Goal: Find specific page/section: Find specific page/section

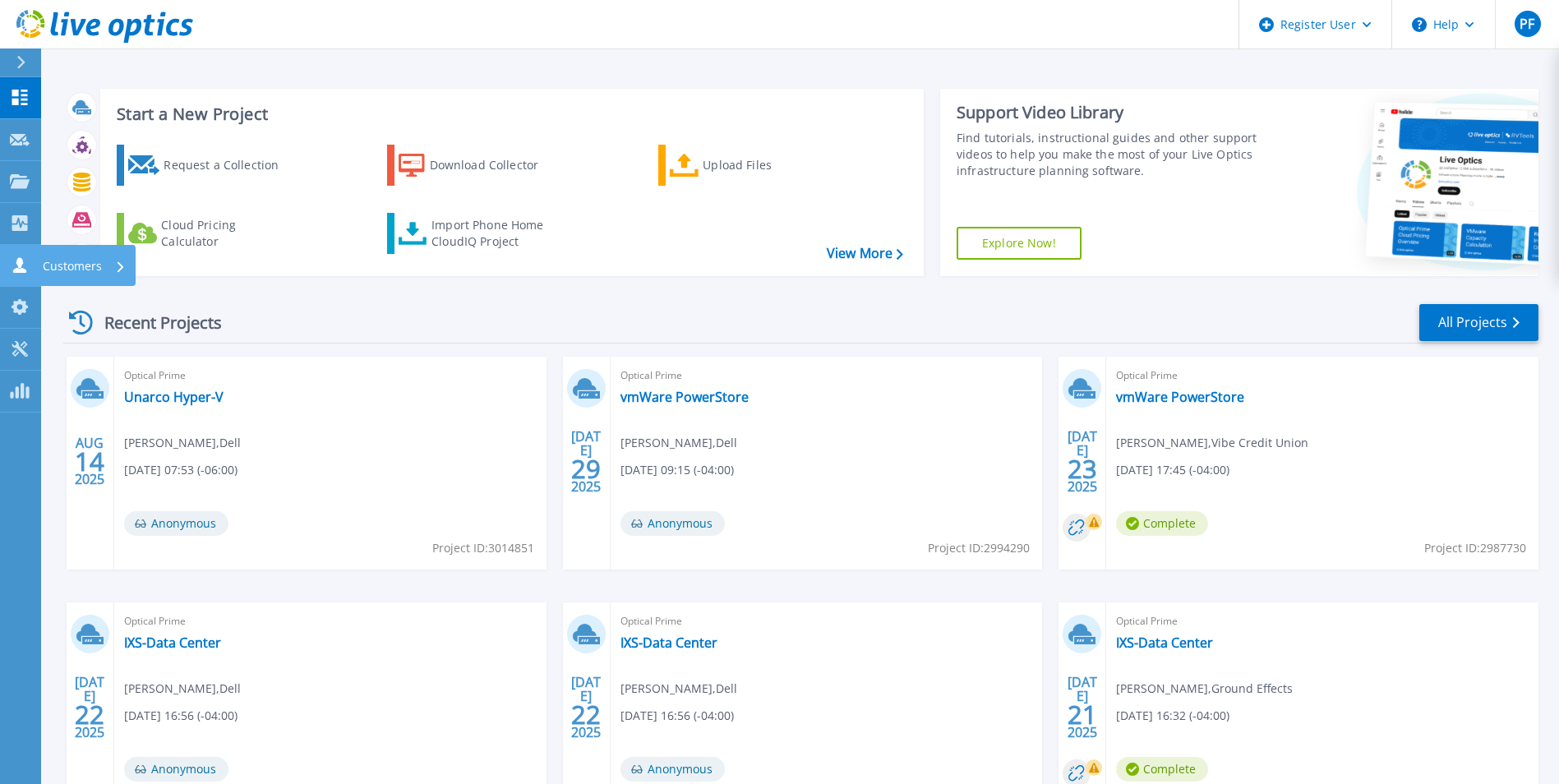
click at [22, 256] on link "Customers Customers" at bounding box center [21, 265] width 42 height 42
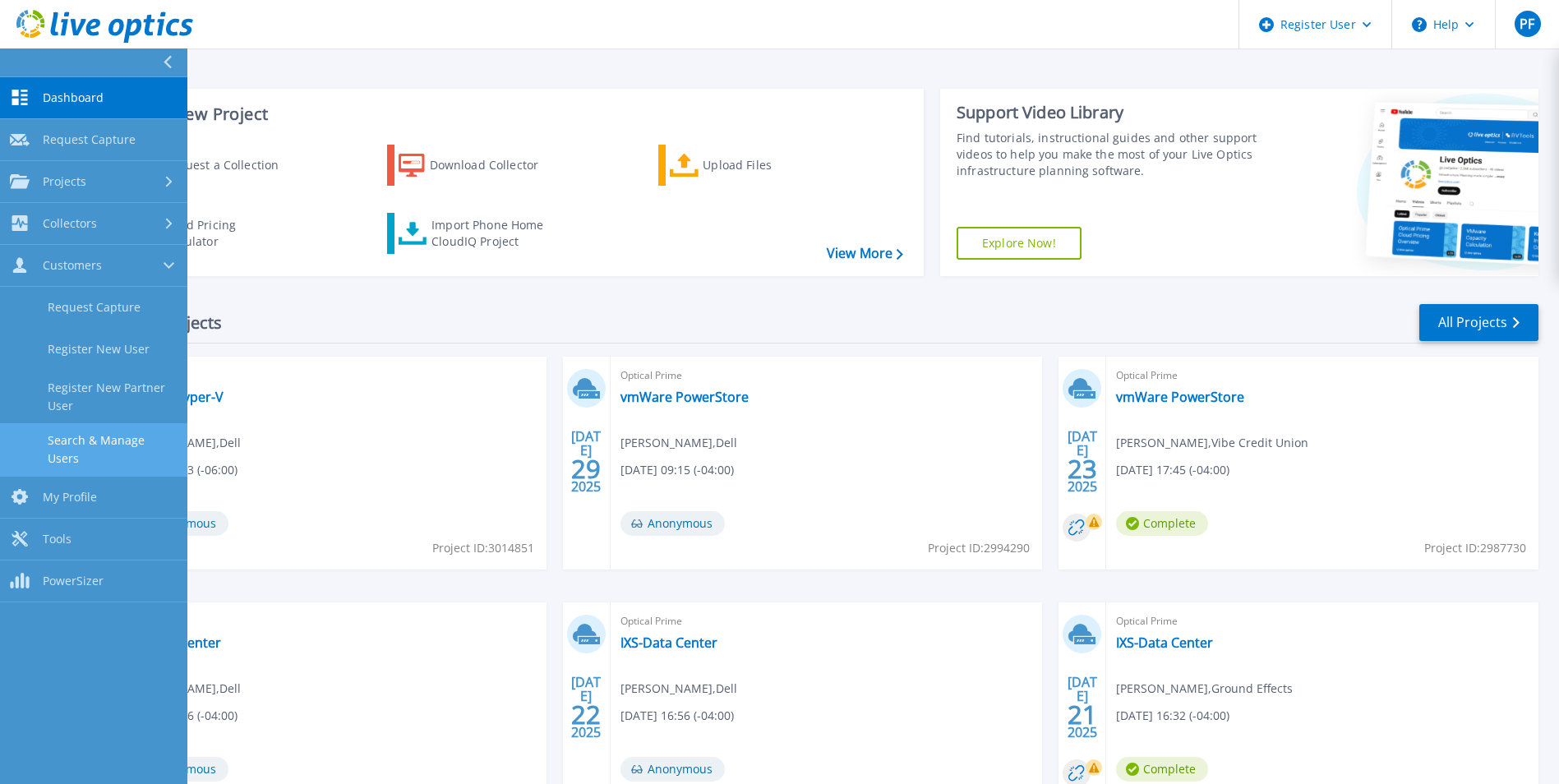
click at [102, 455] on link "Search & Manage Users" at bounding box center [94, 449] width 188 height 52
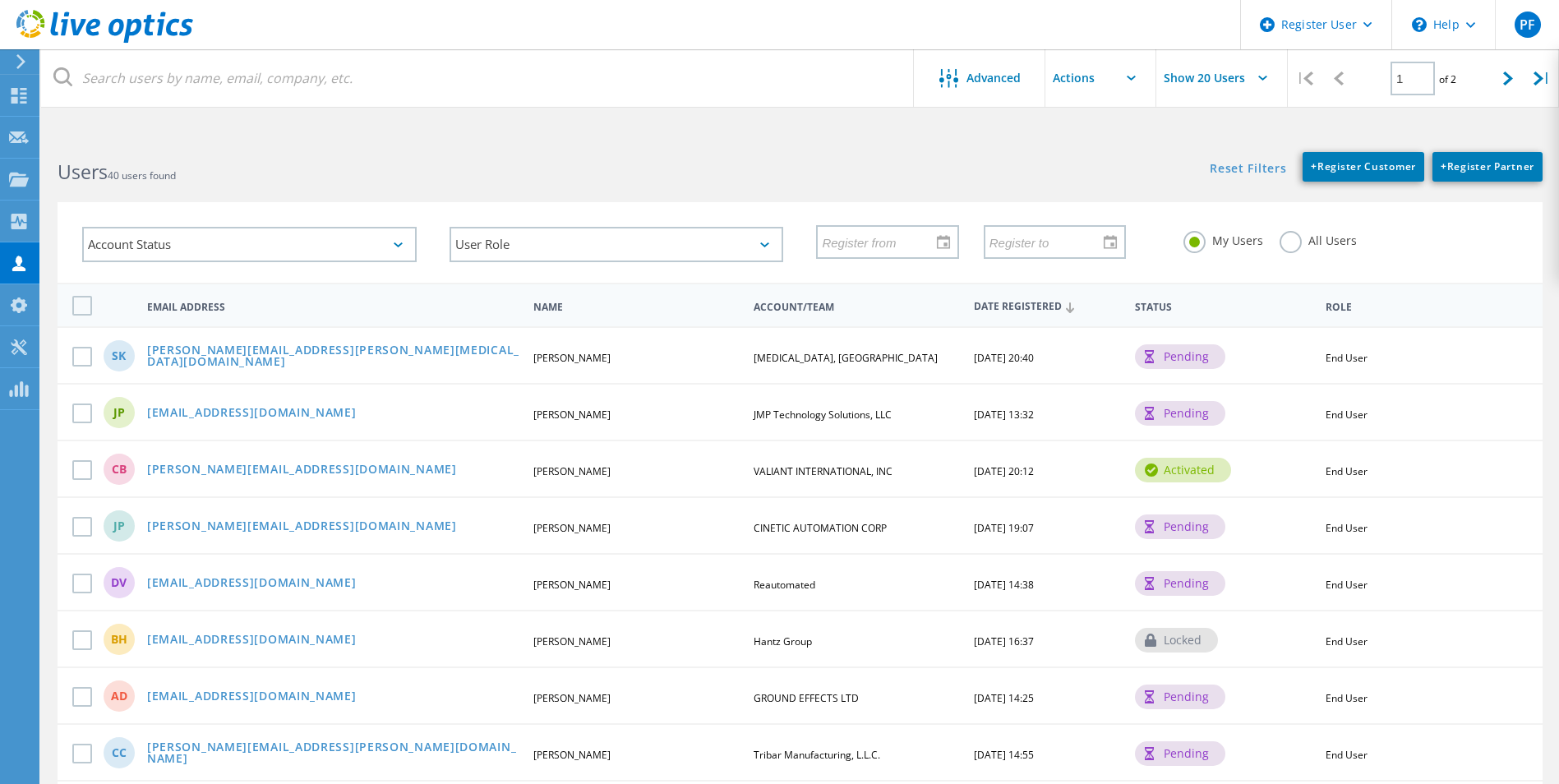
click at [1294, 239] on label "All Users" at bounding box center [1318, 238] width 78 height 15
click at [0, 0] on input "All Users" at bounding box center [0, 0] width 0 height 0
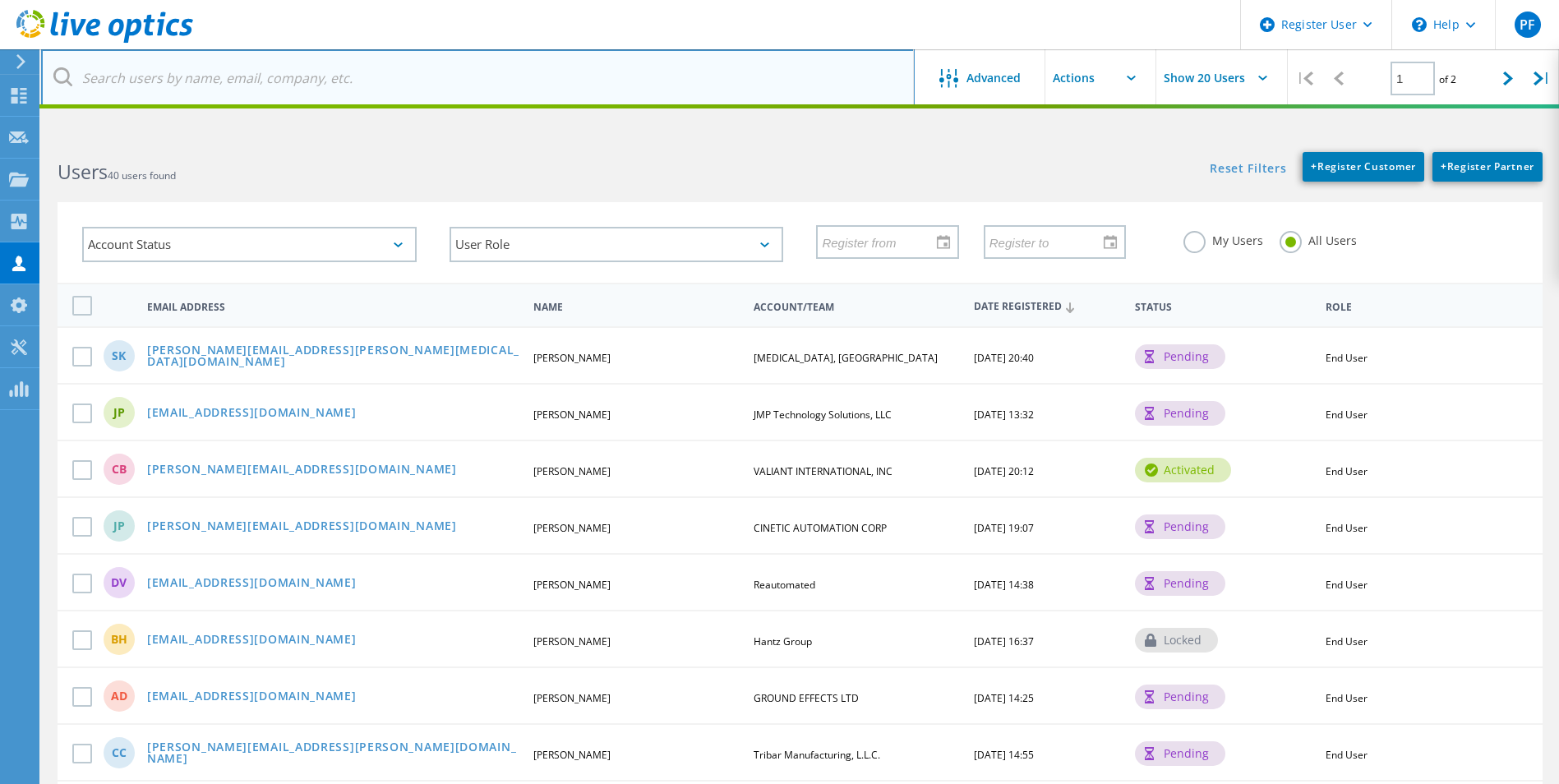
click at [555, 69] on input "text" at bounding box center [478, 78] width 873 height 58
paste input "Larry Hogg <lhogg@deltadentaltn.com>"
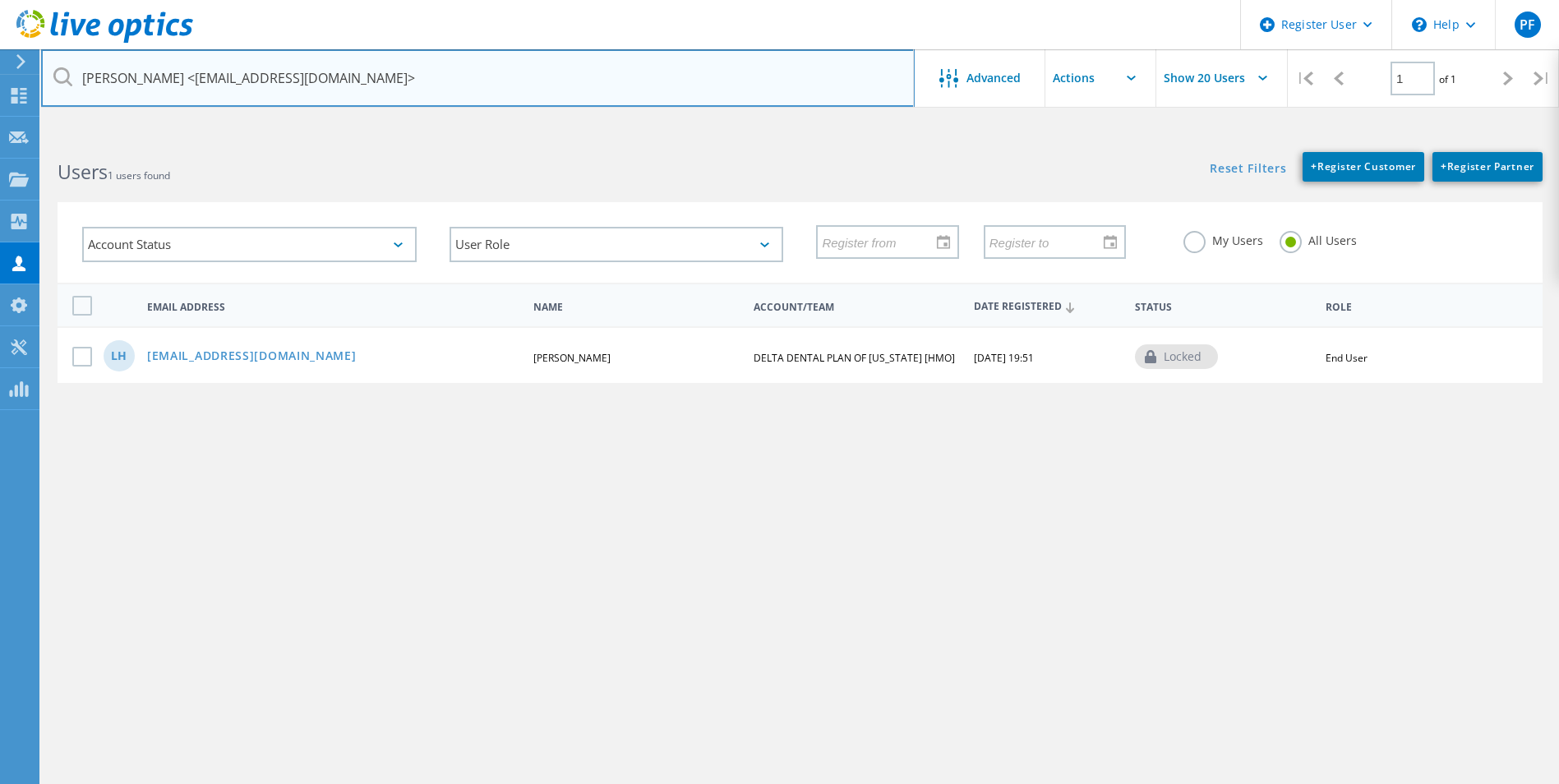
drag, startPoint x: 161, startPoint y: 74, endPoint x: 53, endPoint y: 66, distance: 108.3
click at [53, 66] on input "Larry Hogg <lhogg@deltadentaltn.com>" at bounding box center [478, 78] width 873 height 58
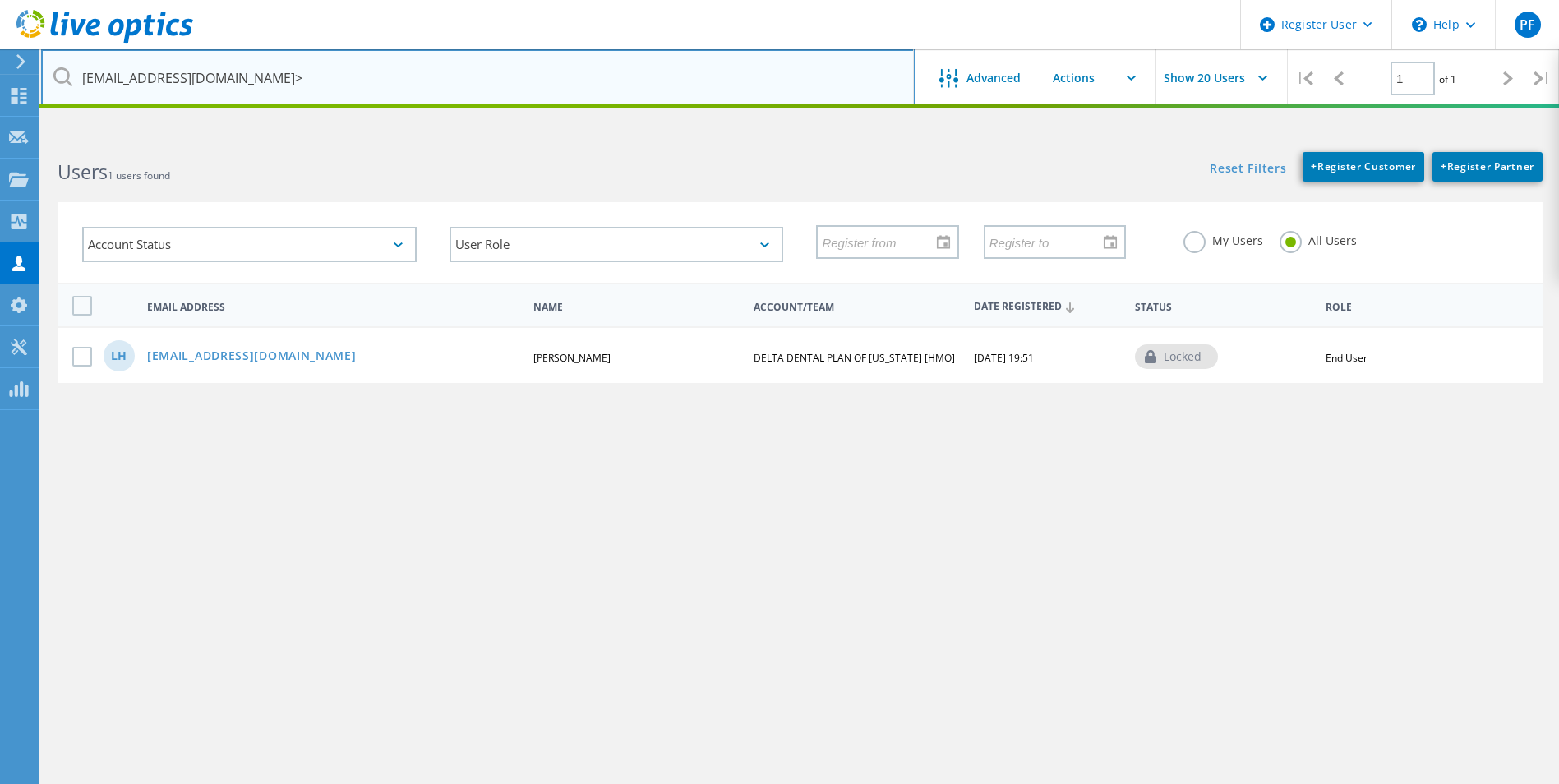
click at [275, 69] on input "lhogg@deltadentaltn.com>" at bounding box center [478, 78] width 873 height 58
type input "lhogg@deltadentaltn.com"
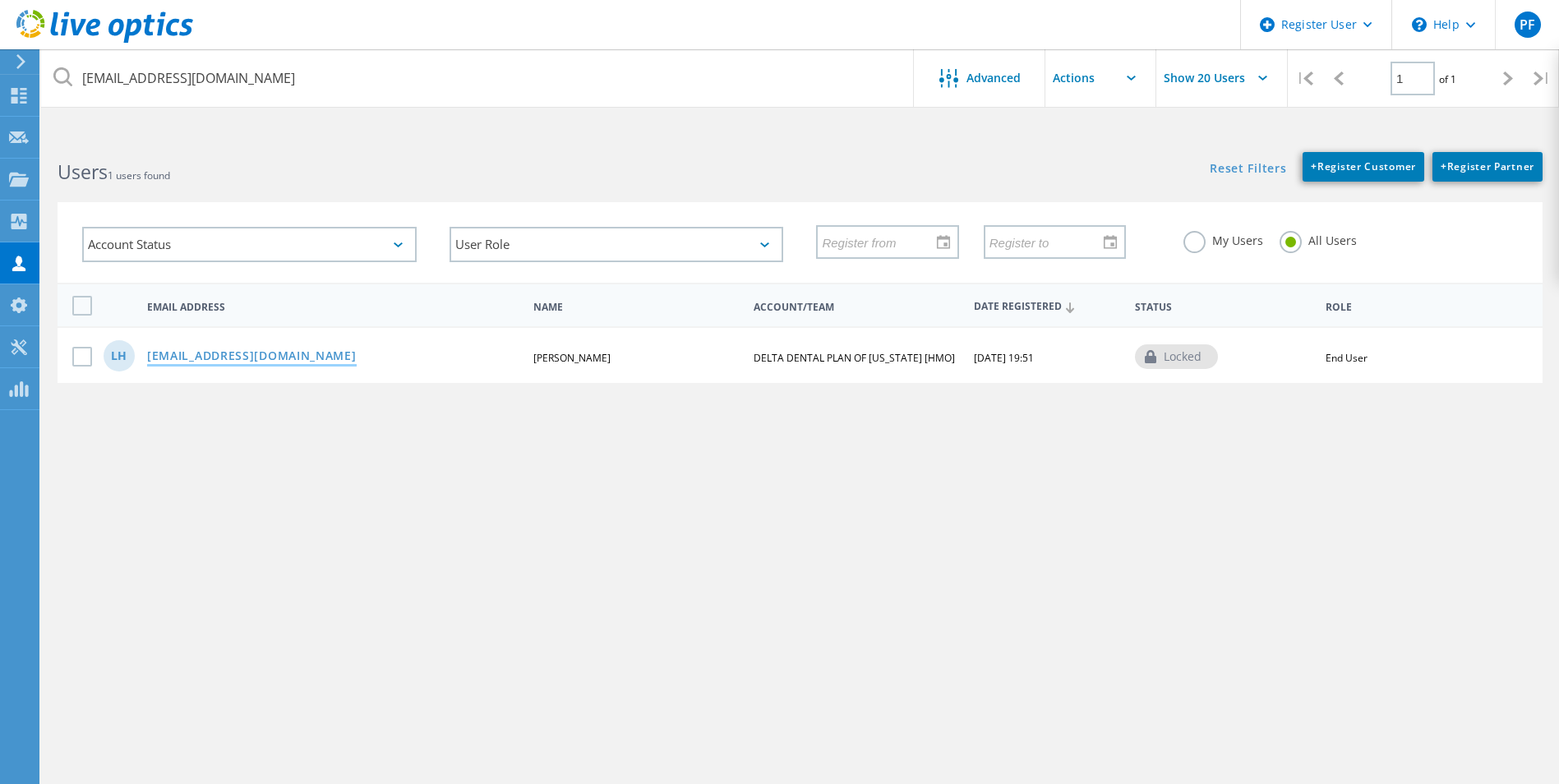
click at [245, 355] on link "lhogg@deltadentaltn.com" at bounding box center [252, 356] width 209 height 14
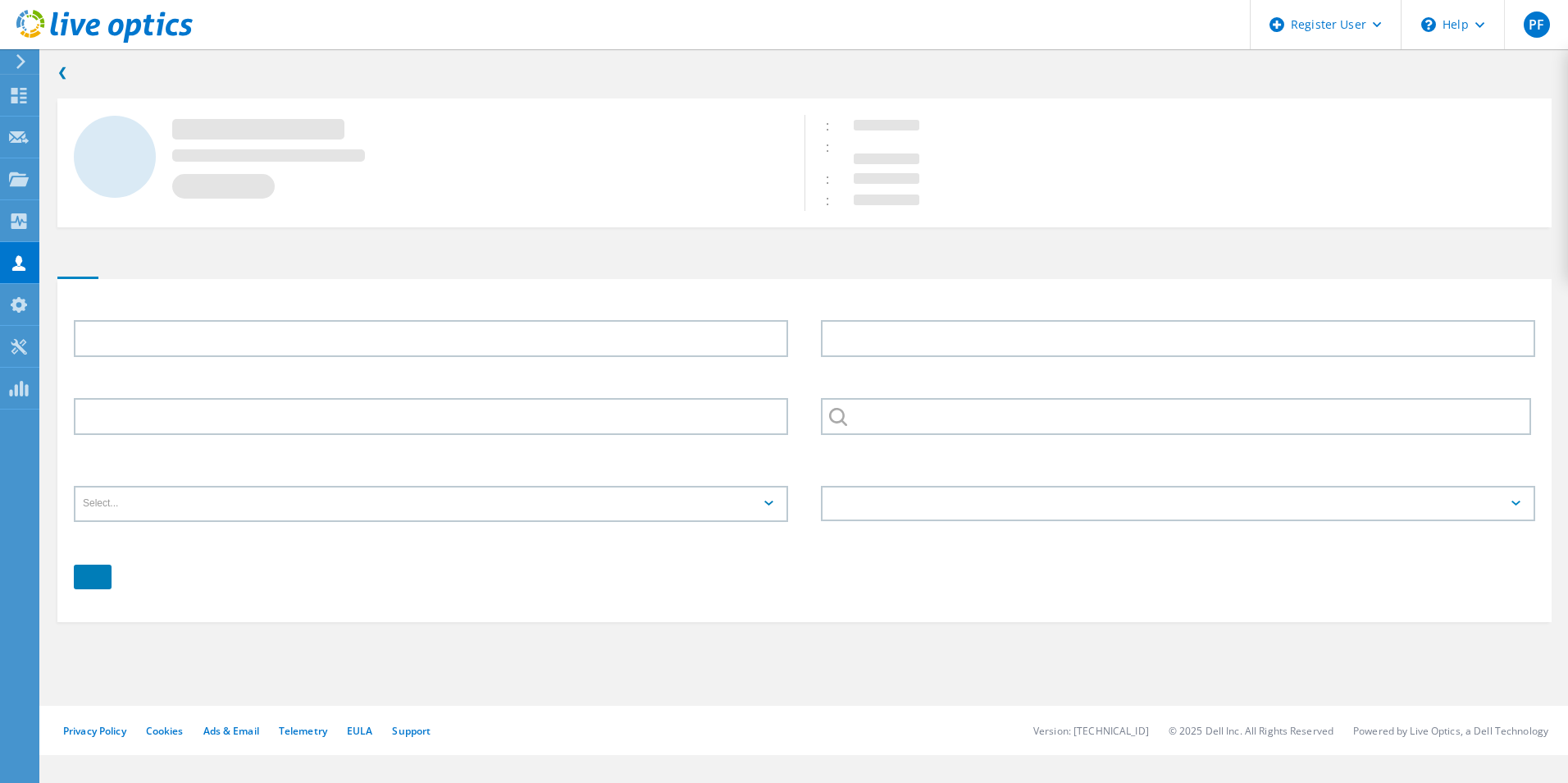
type input "Larry"
type input "Hogg"
type input "DELTA DENTAL PLAN OF TENNESSEE [HMO]"
type input "English"
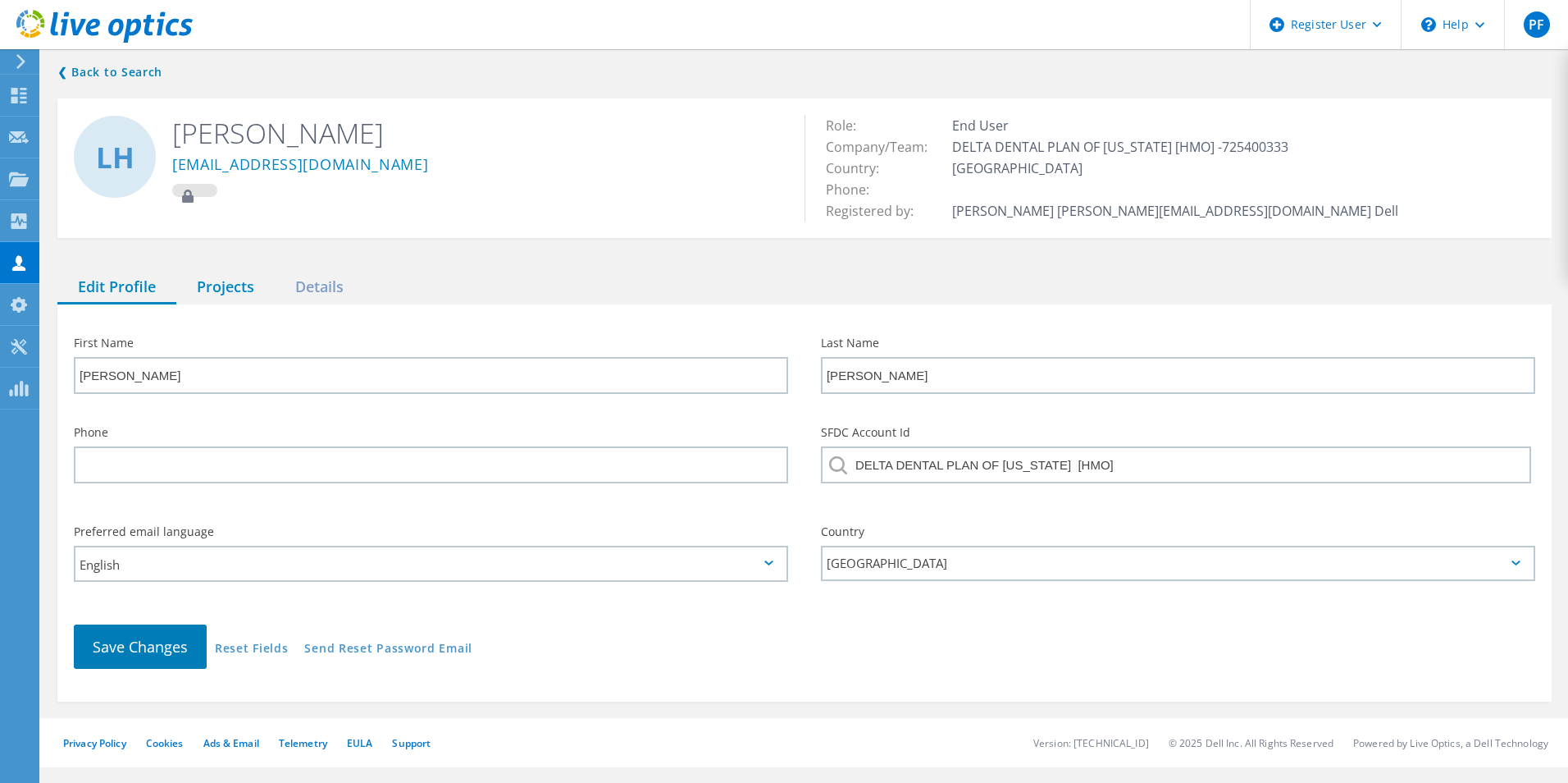
click at [229, 284] on div "Projects" at bounding box center [225, 287] width 98 height 33
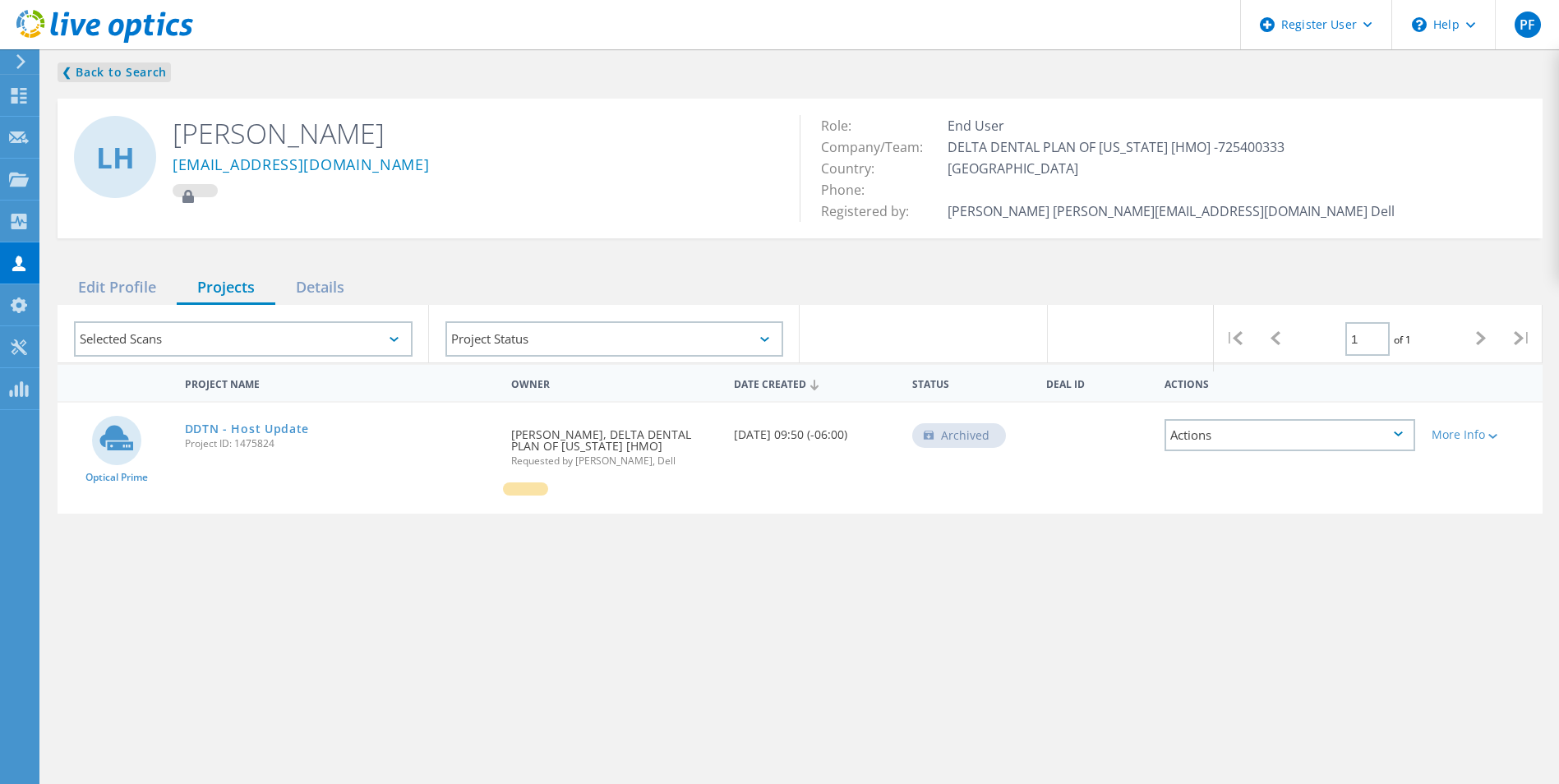
click at [97, 71] on link "❮ Back to Search" at bounding box center [115, 72] width 114 height 20
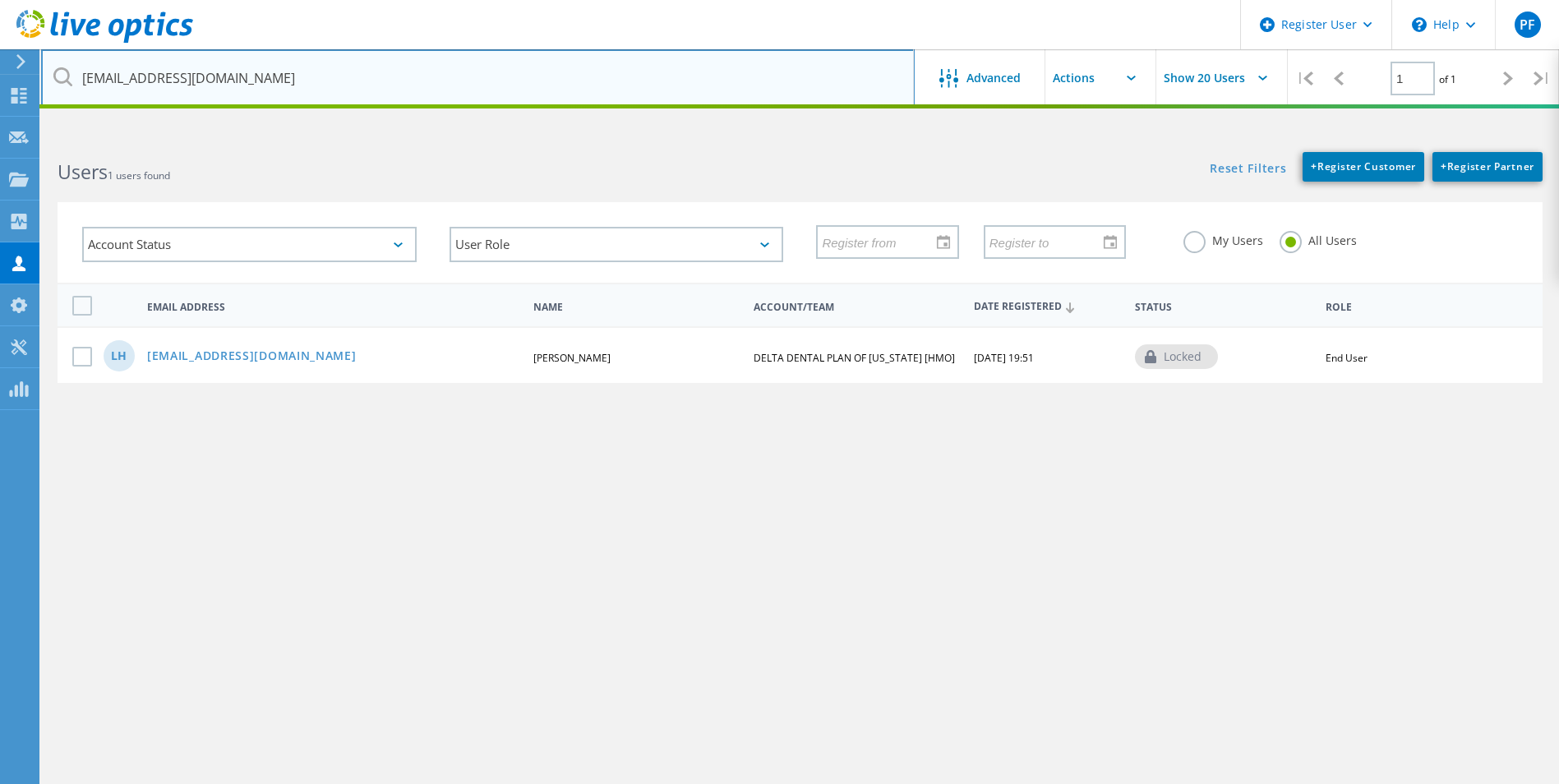
drag, startPoint x: 281, startPoint y: 78, endPoint x: 0, endPoint y: 9, distance: 289.3
click at [0, 9] on html "Register User \n Help Explore Helpful Articles Contact Support PF Dell User Pat…" at bounding box center [780, 484] width 1559 height 969
paste input "tfitzpatrick"
type input "[EMAIL_ADDRESS][DOMAIN_NAME]"
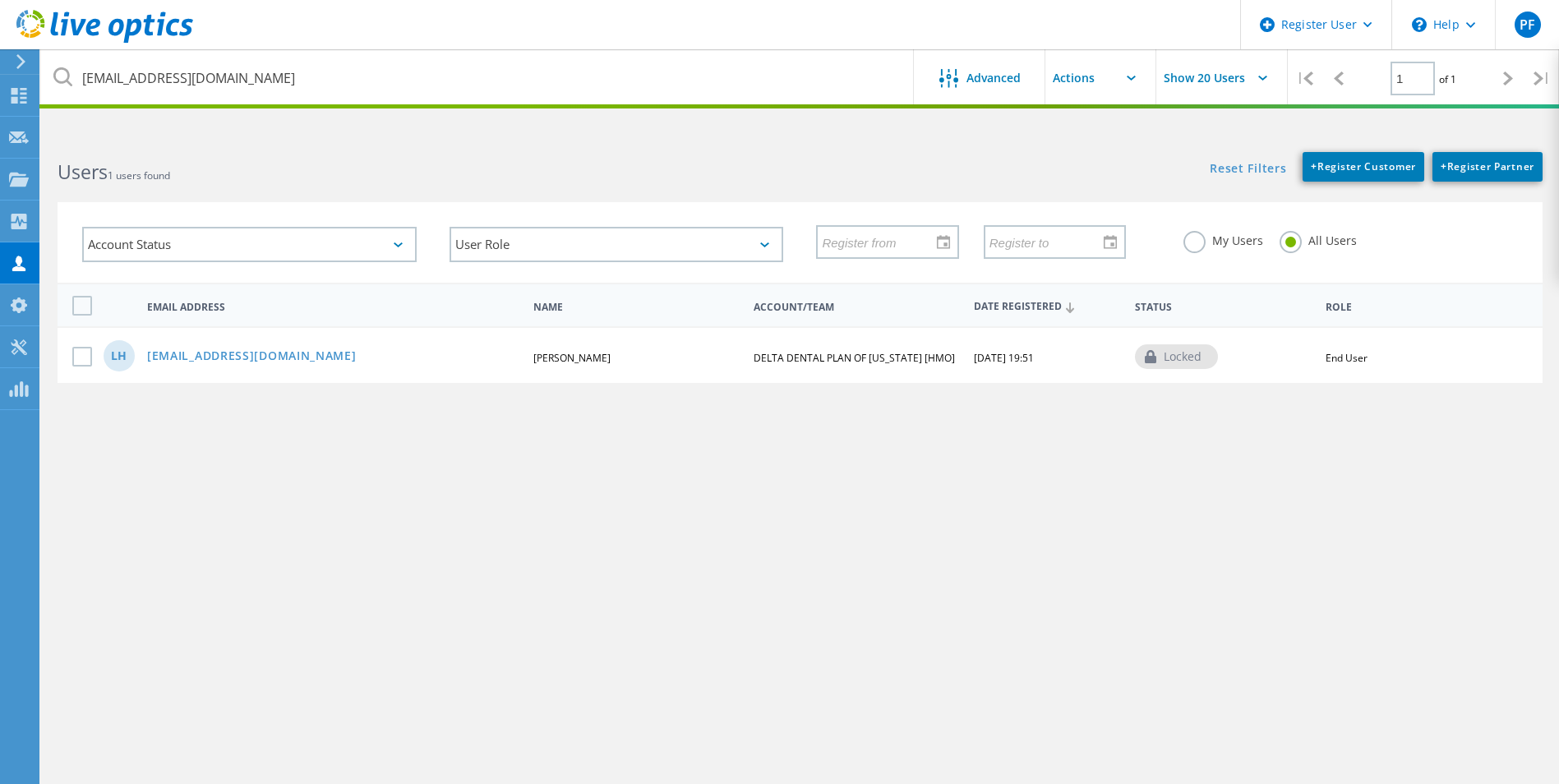
click at [69, 76] on icon at bounding box center [62, 77] width 19 height 19
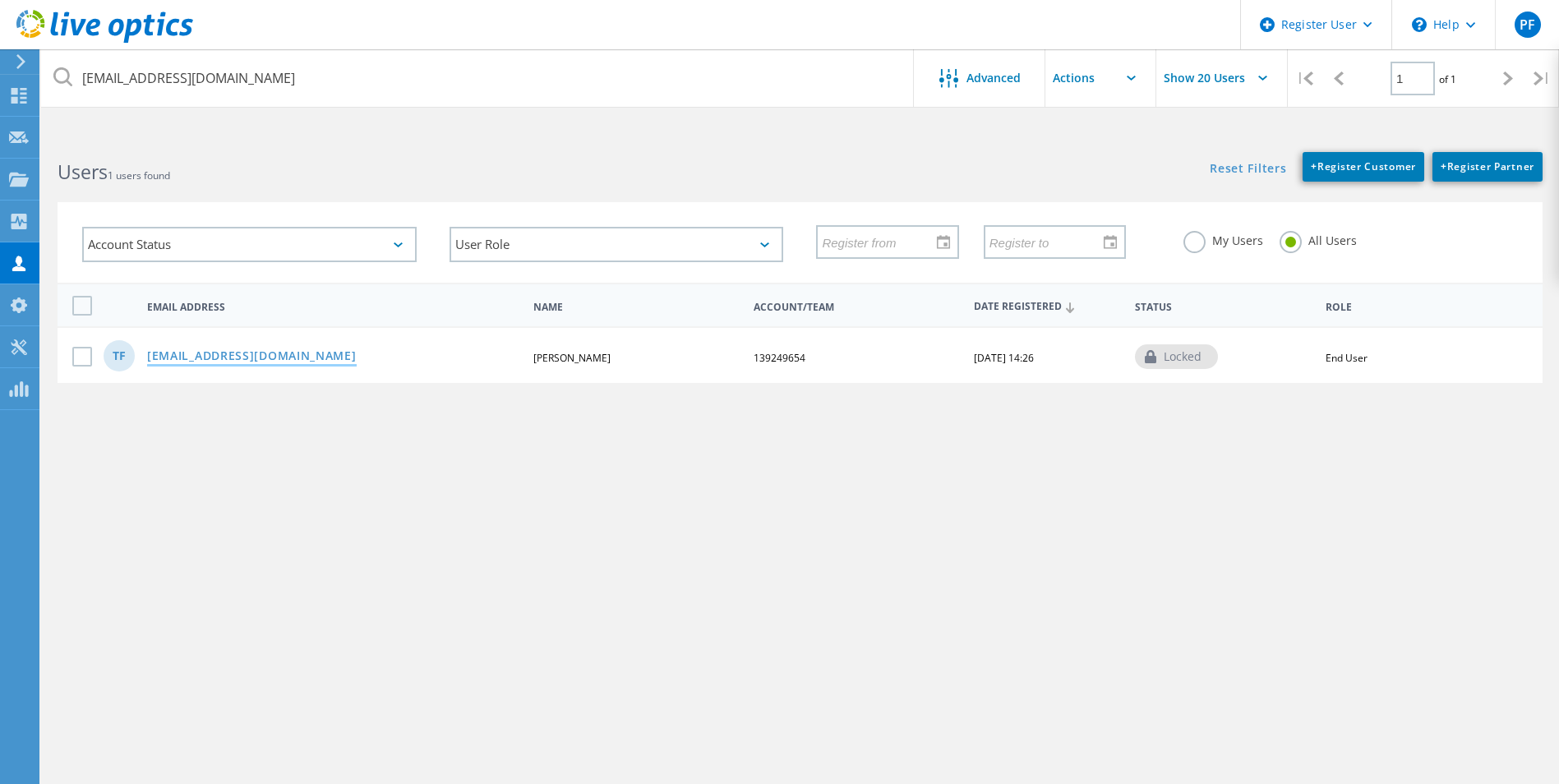
click at [311, 355] on link "[EMAIL_ADDRESS][DOMAIN_NAME]" at bounding box center [252, 356] width 209 height 14
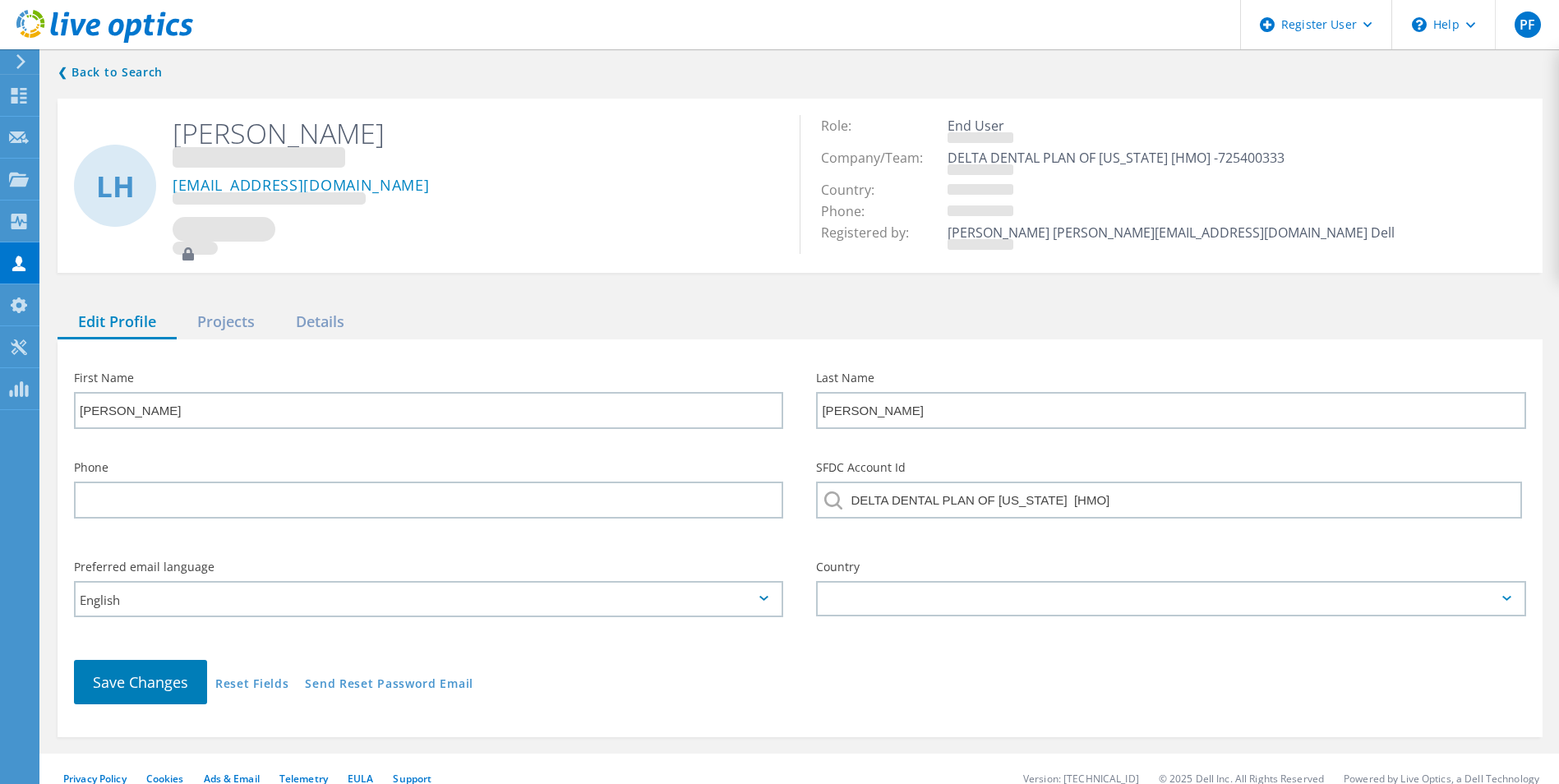
type input "Tyrone"
type input "Fitzpatrick"
type input "(615) 742-6921"
type input "139249654"
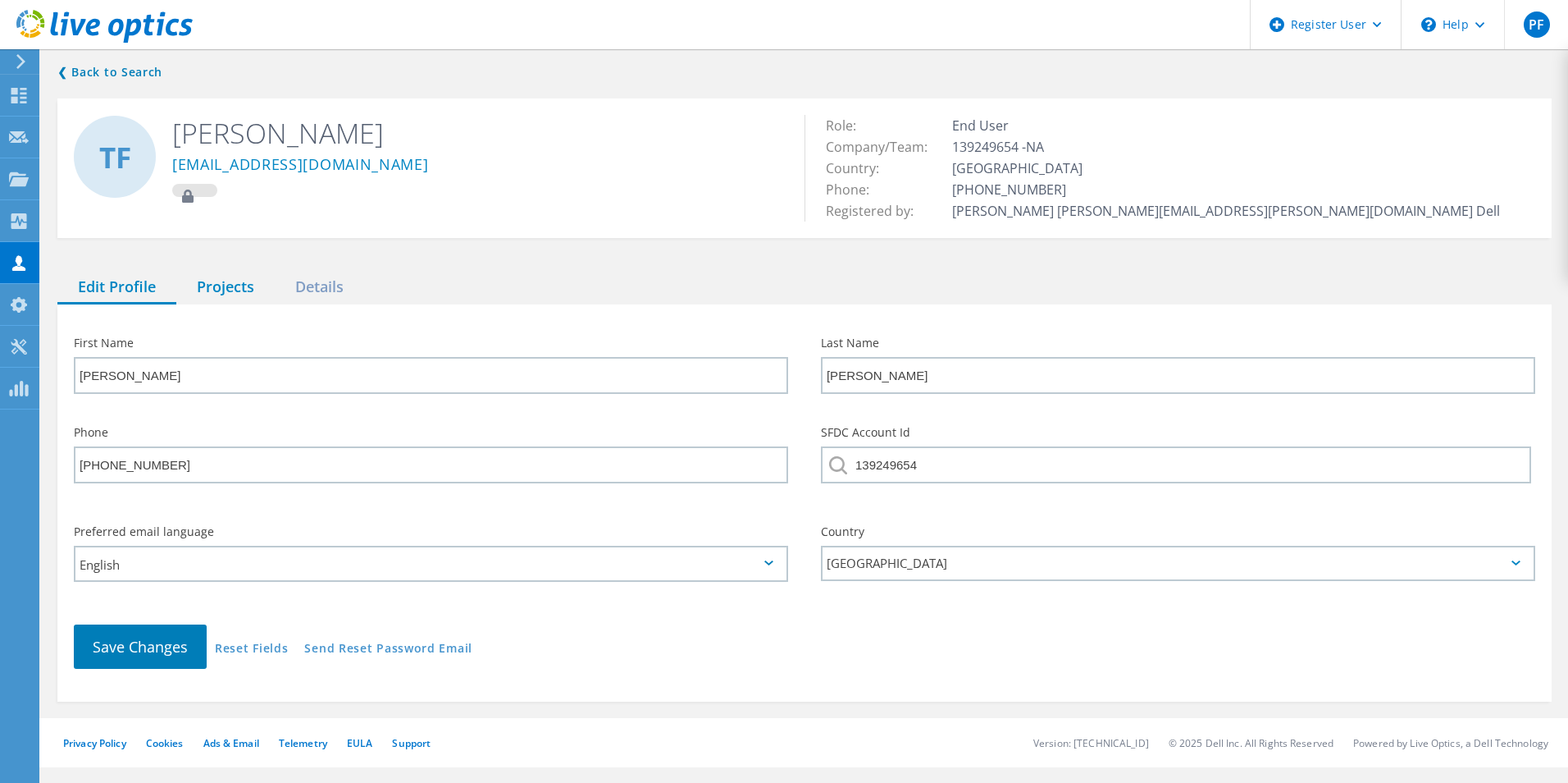
click at [227, 300] on div "Projects" at bounding box center [225, 287] width 98 height 33
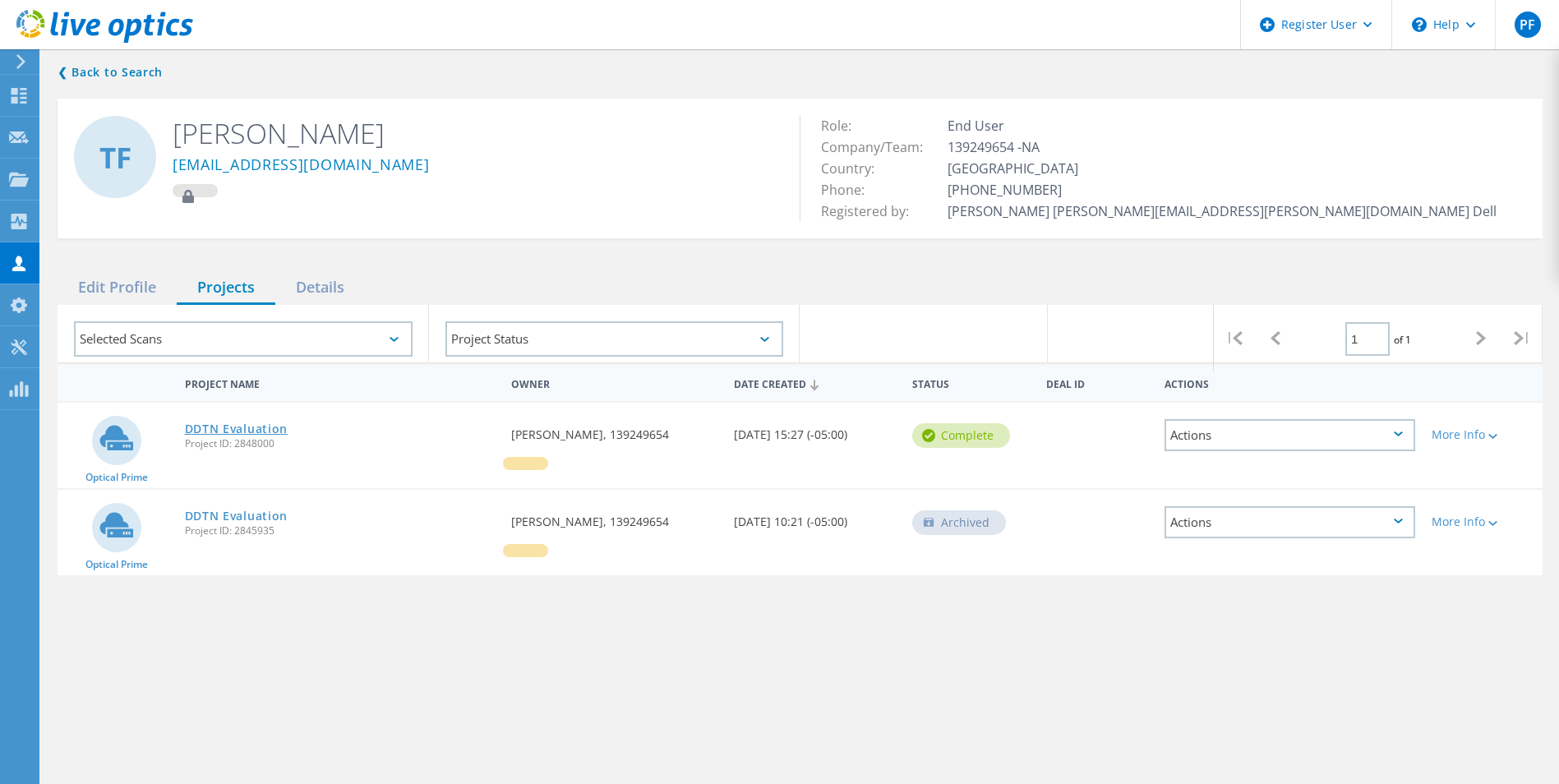
click at [239, 429] on link "DDTN Evaluation" at bounding box center [236, 429] width 104 height 12
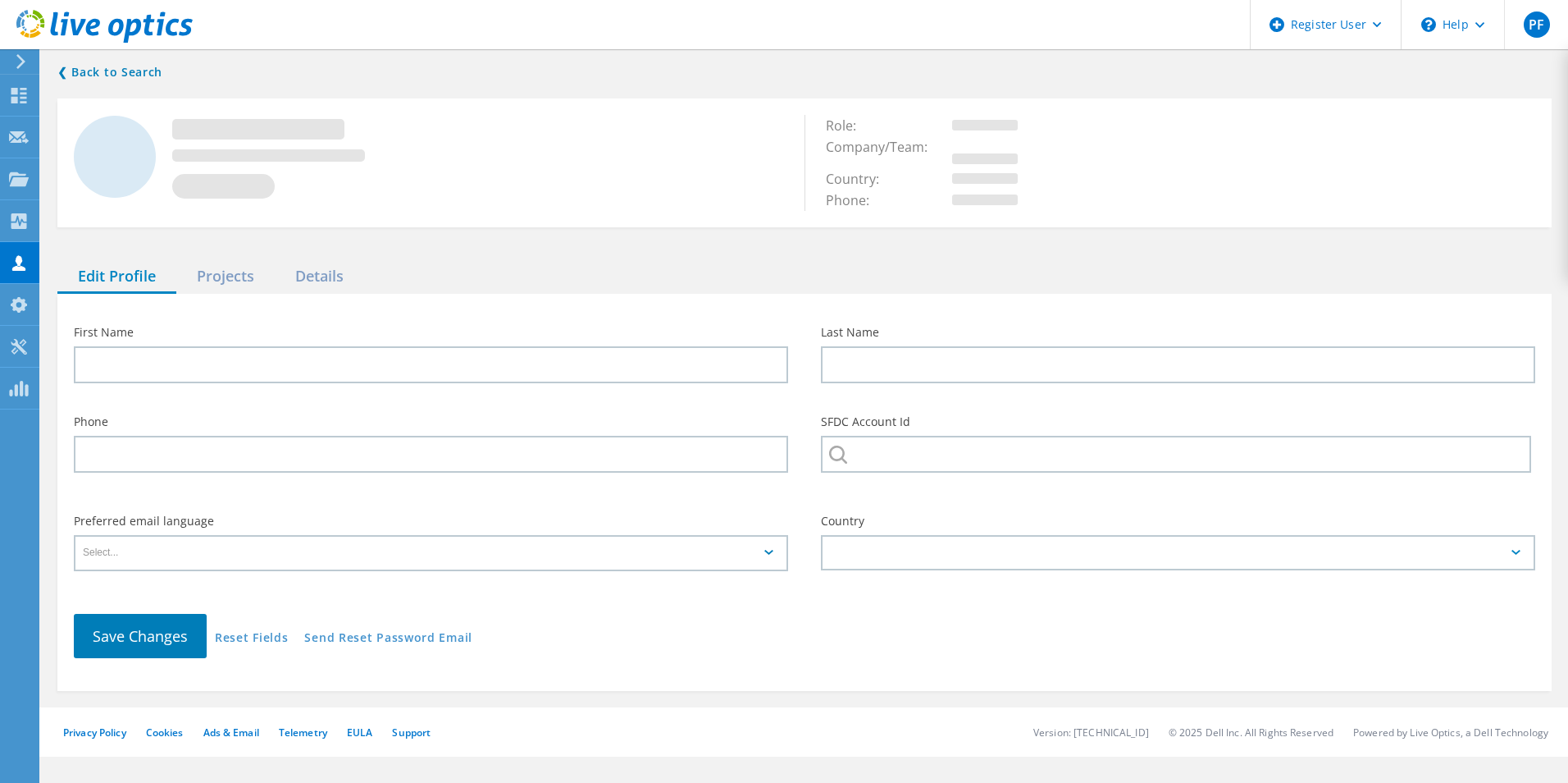
type input "[PERSON_NAME]"
type input "(615) 742-6921"
type input "139249654"
type input "English"
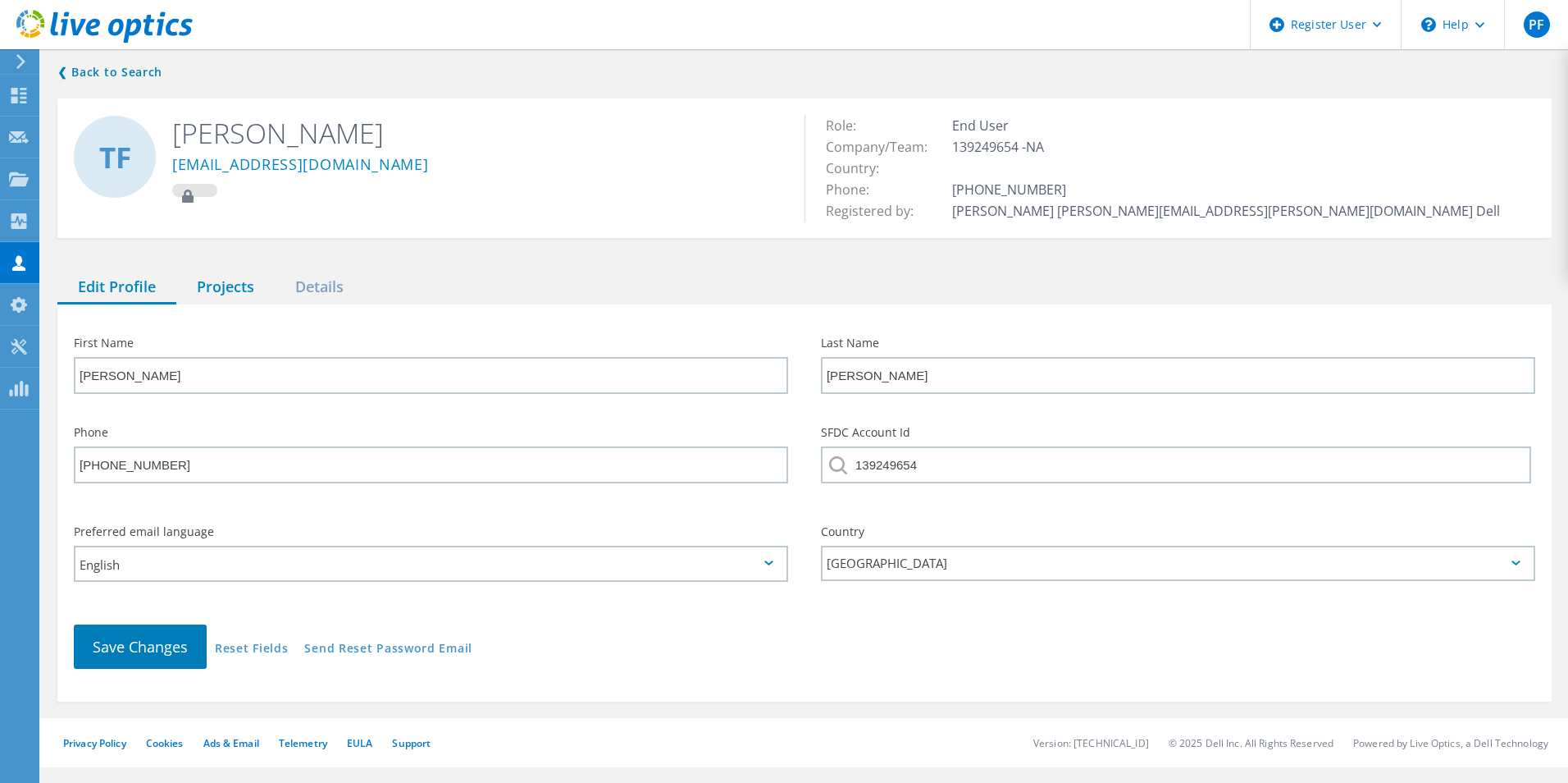
click at [245, 301] on div "Projects" at bounding box center [225, 287] width 98 height 33
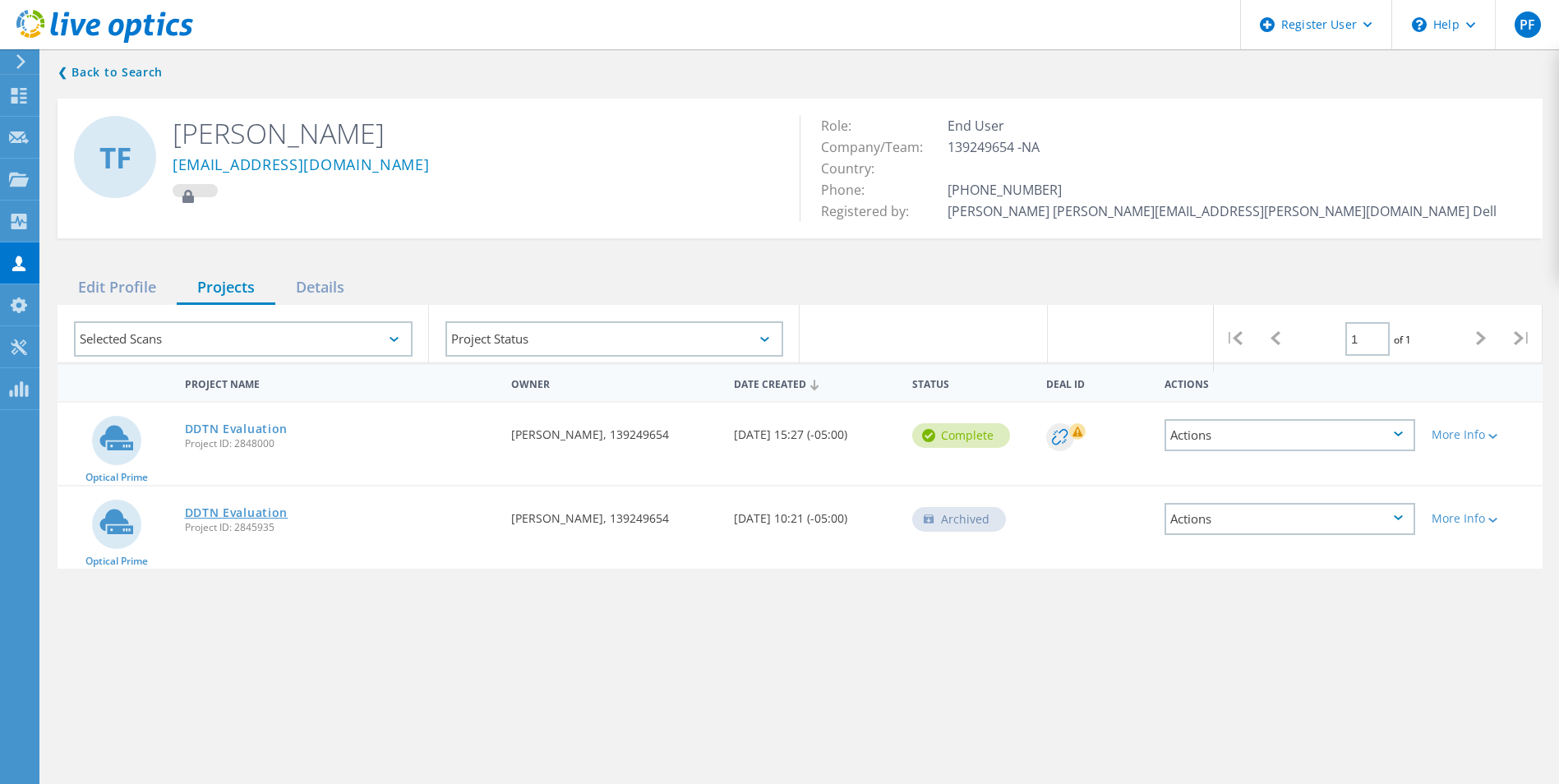
click at [230, 514] on link "DDTN Evaluation" at bounding box center [236, 512] width 104 height 12
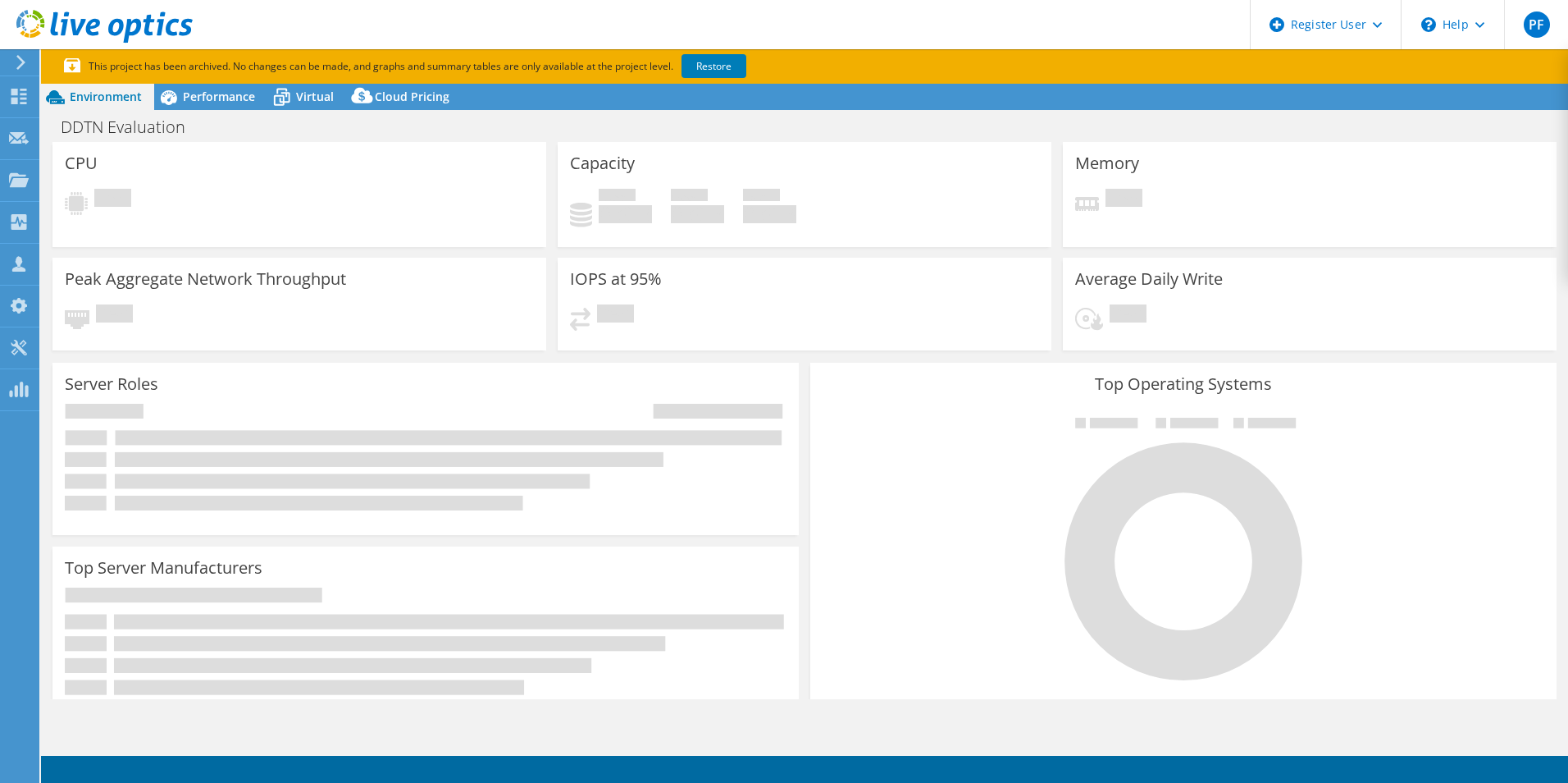
select select "USD"
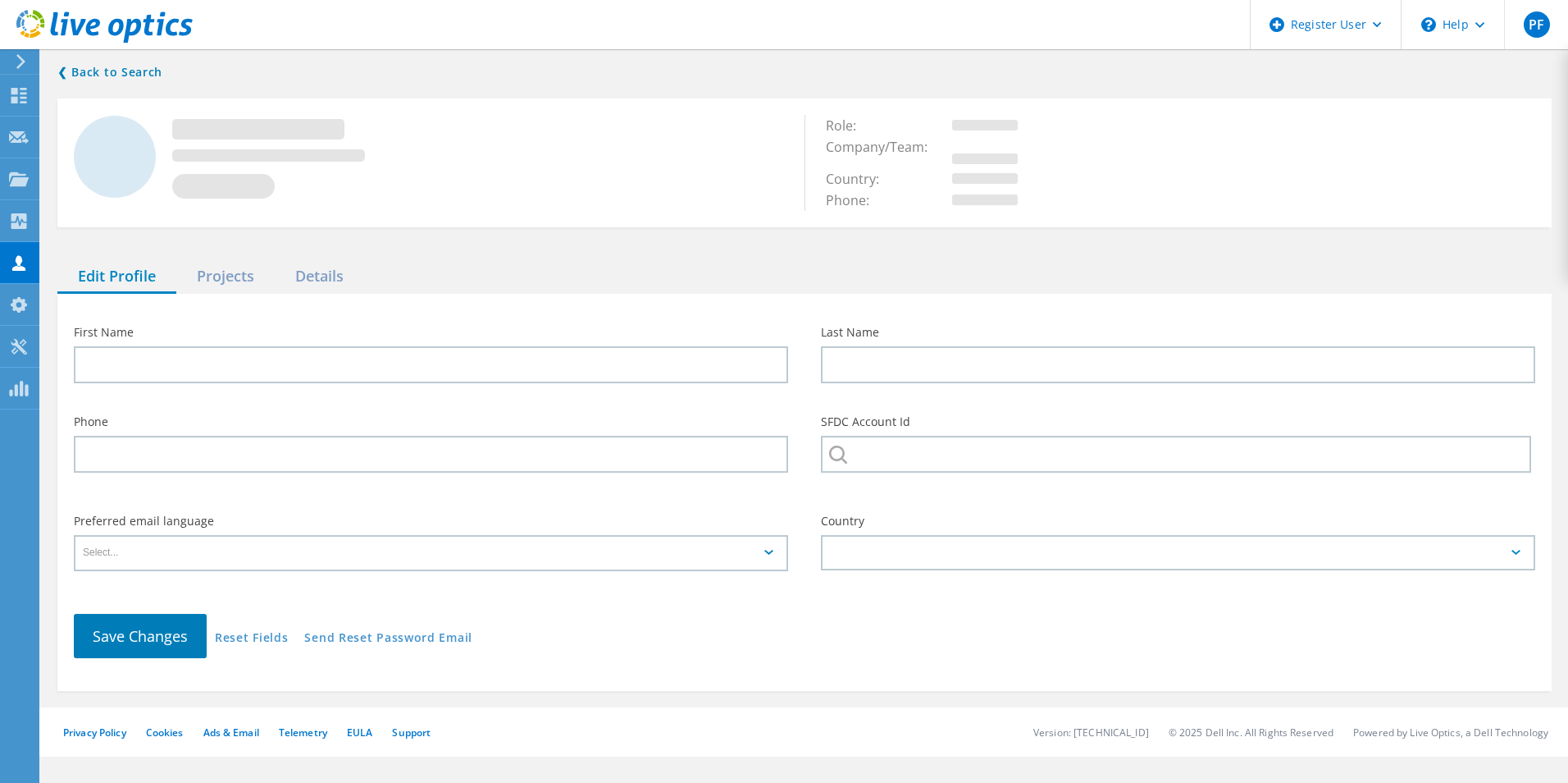
type input "[PERSON_NAME]"
type input "[PHONE_NUMBER]"
type input "139249654"
type input "English"
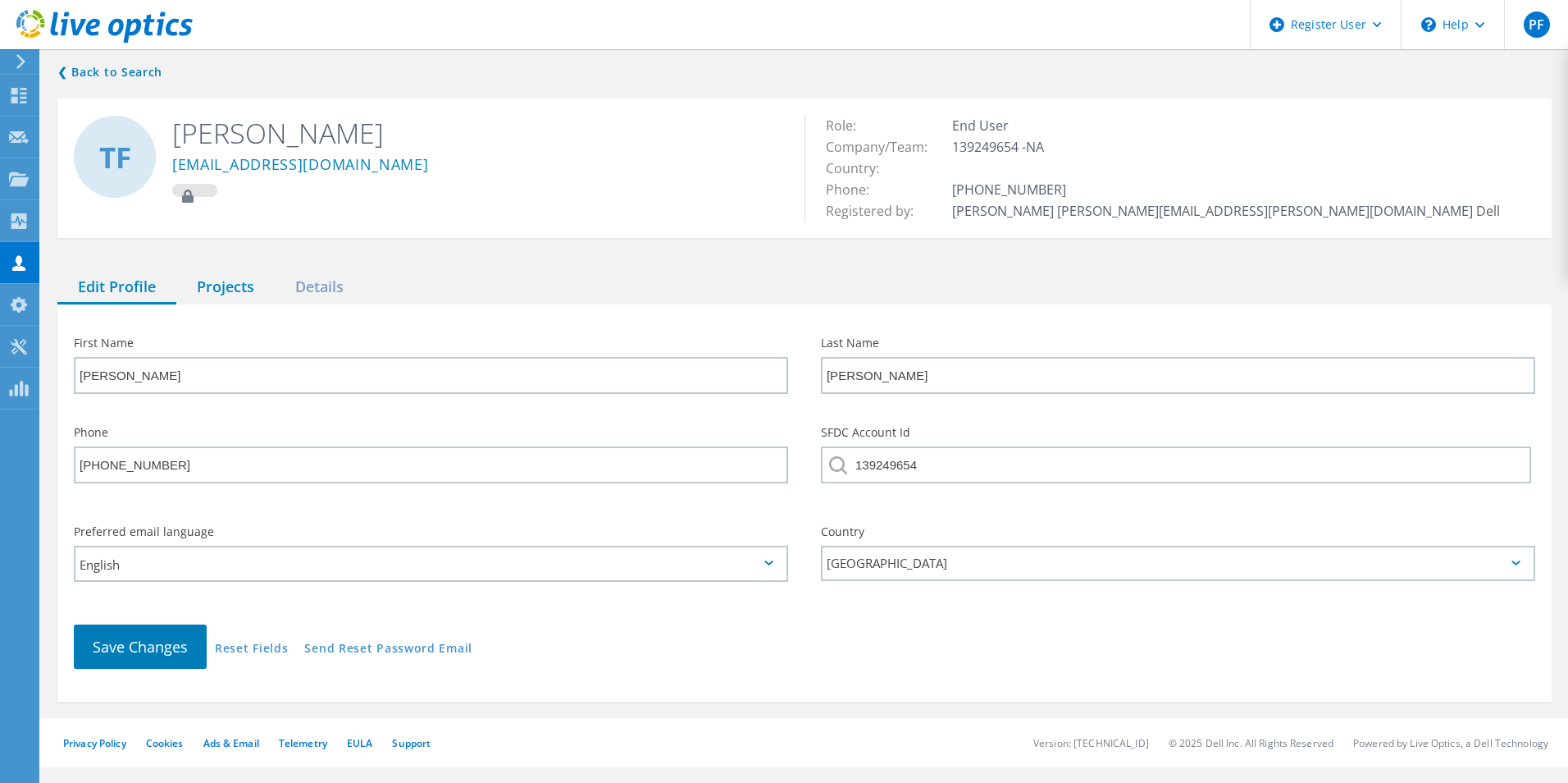
click at [236, 278] on div "Projects" at bounding box center [225, 287] width 98 height 33
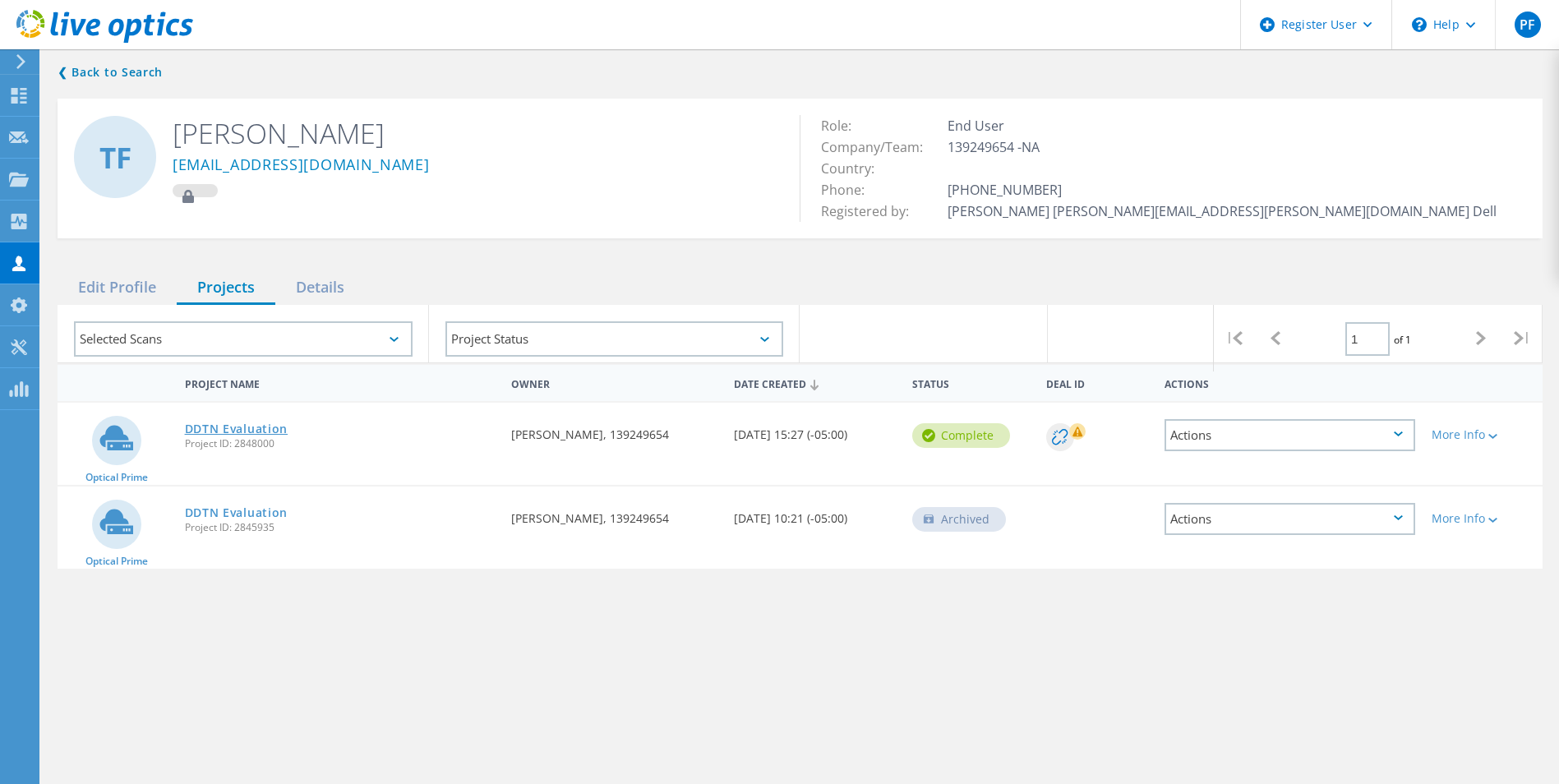
click at [226, 426] on link "DDTN Evaluation" at bounding box center [236, 429] width 104 height 12
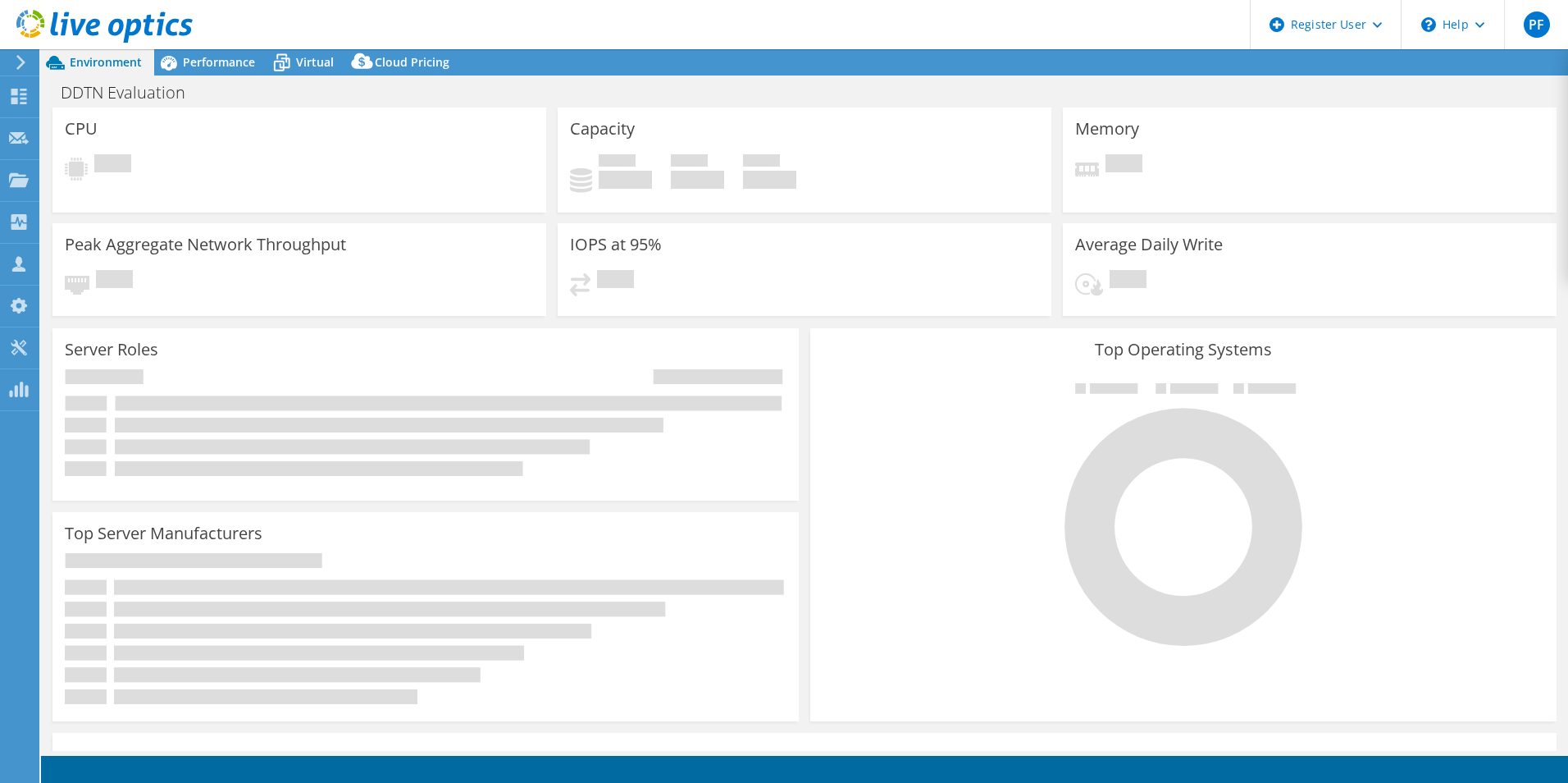
select select "USD"
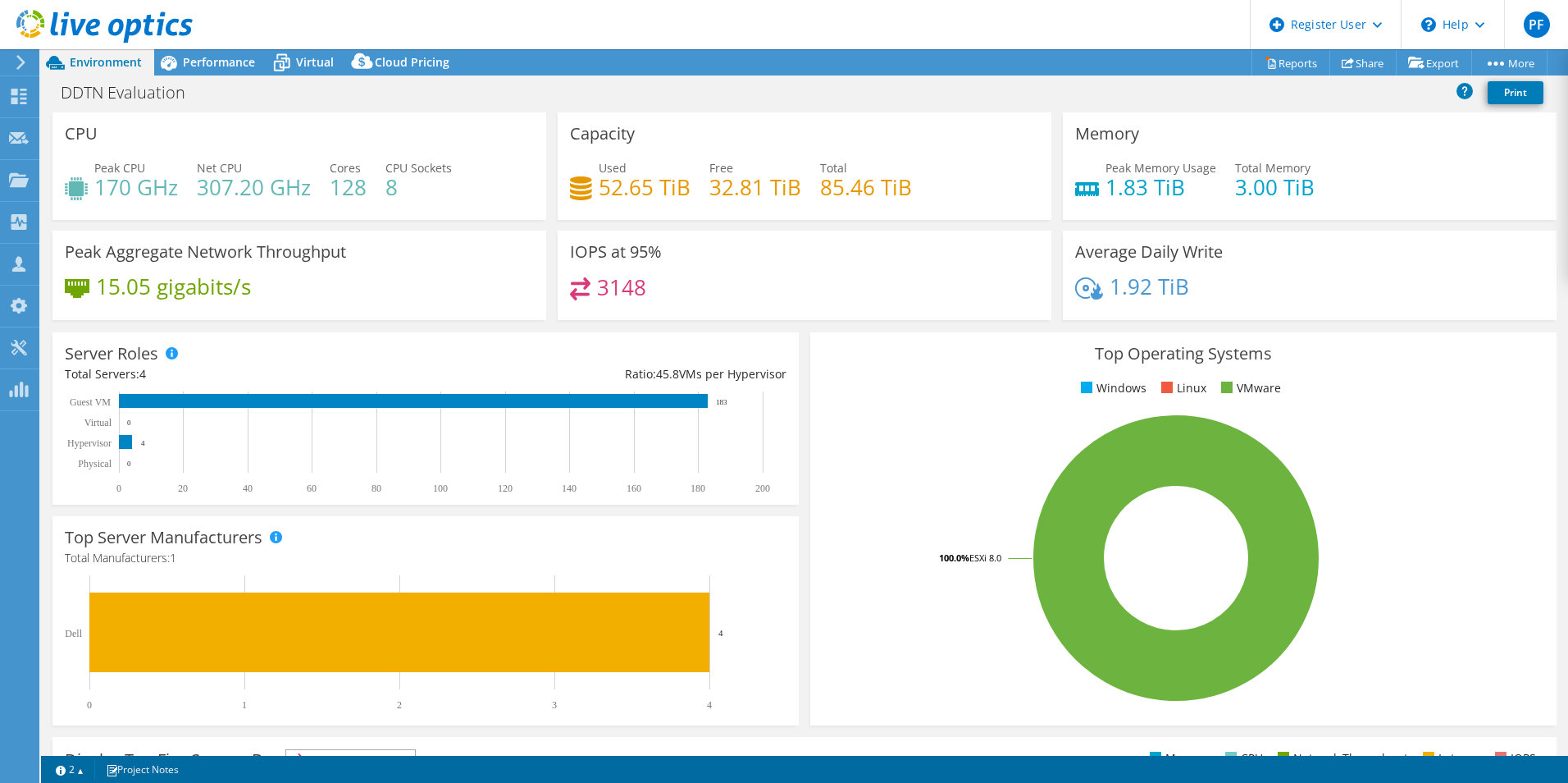
click at [592, 120] on div "Capacity Used 52.65 TiB Free 32.81 TiB Total 85.46 TiB" at bounding box center [804, 166] width 494 height 107
